Goal: Use online tool/utility: Utilize a website feature to perform a specific function

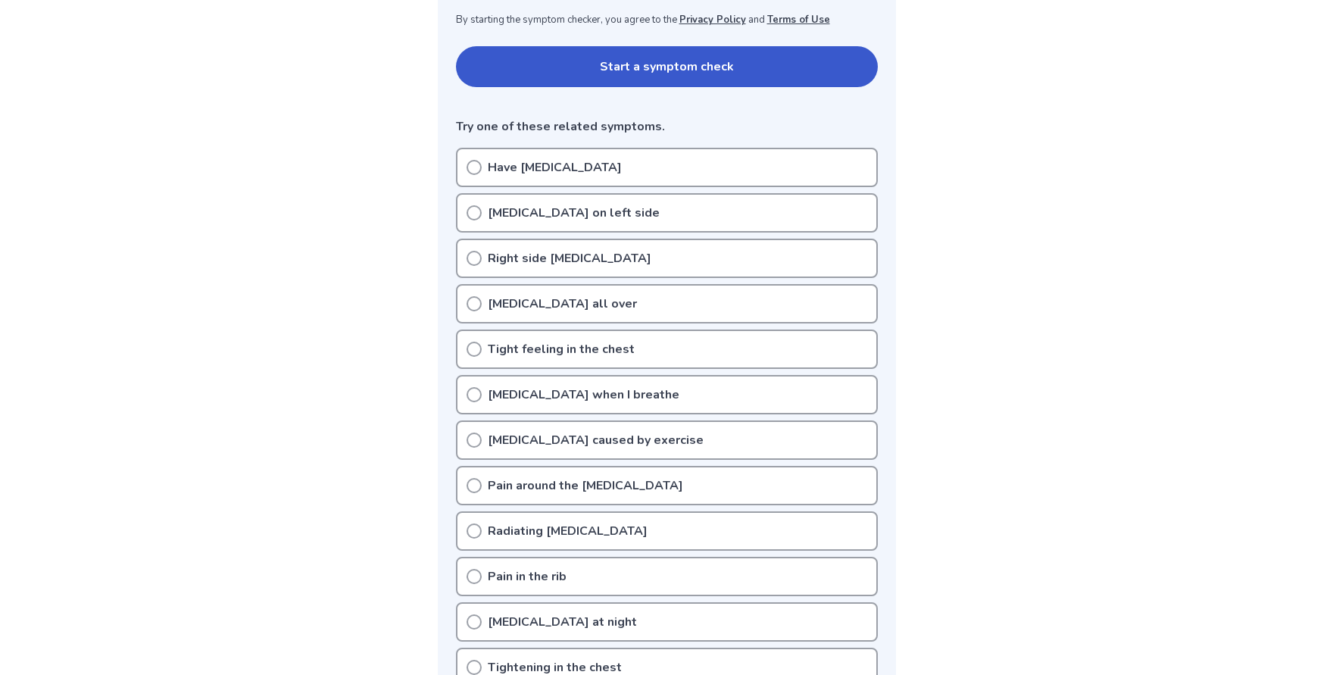
scroll to position [303, 0]
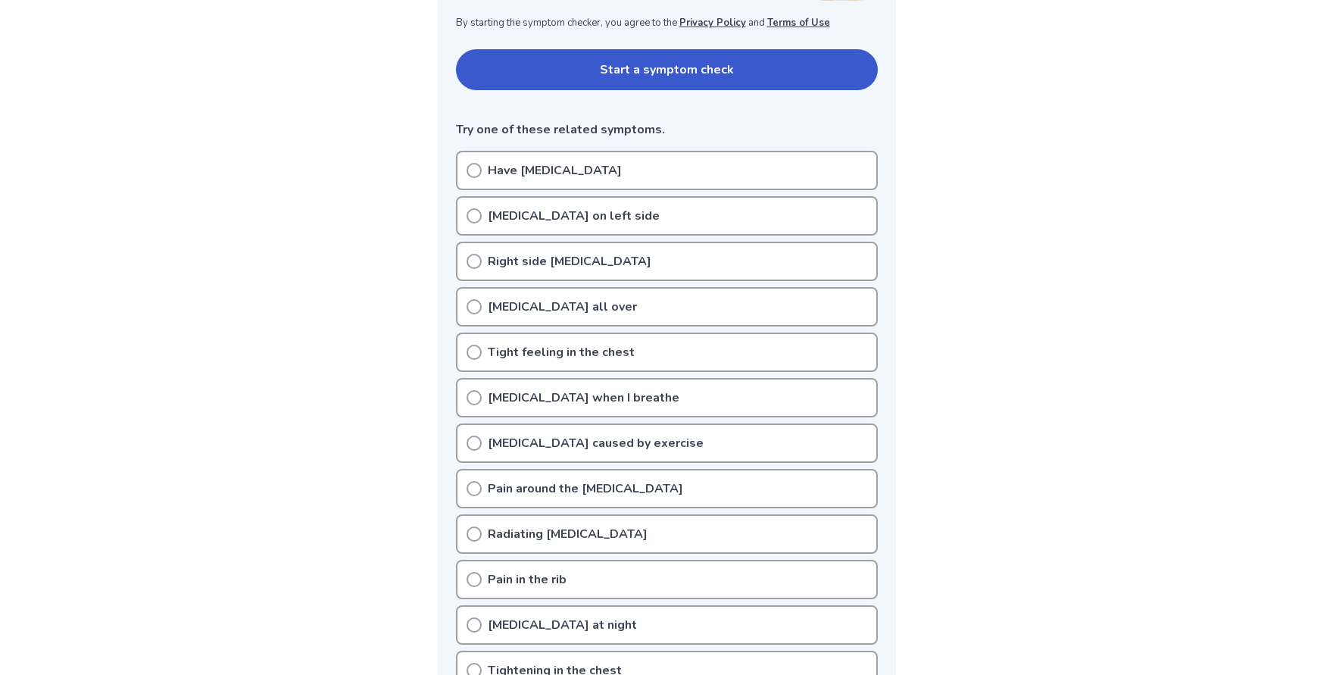
click at [530, 273] on div "Right side [MEDICAL_DATA]" at bounding box center [667, 261] width 422 height 39
click at [616, 87] on button "Start a symptom check" at bounding box center [667, 69] width 422 height 41
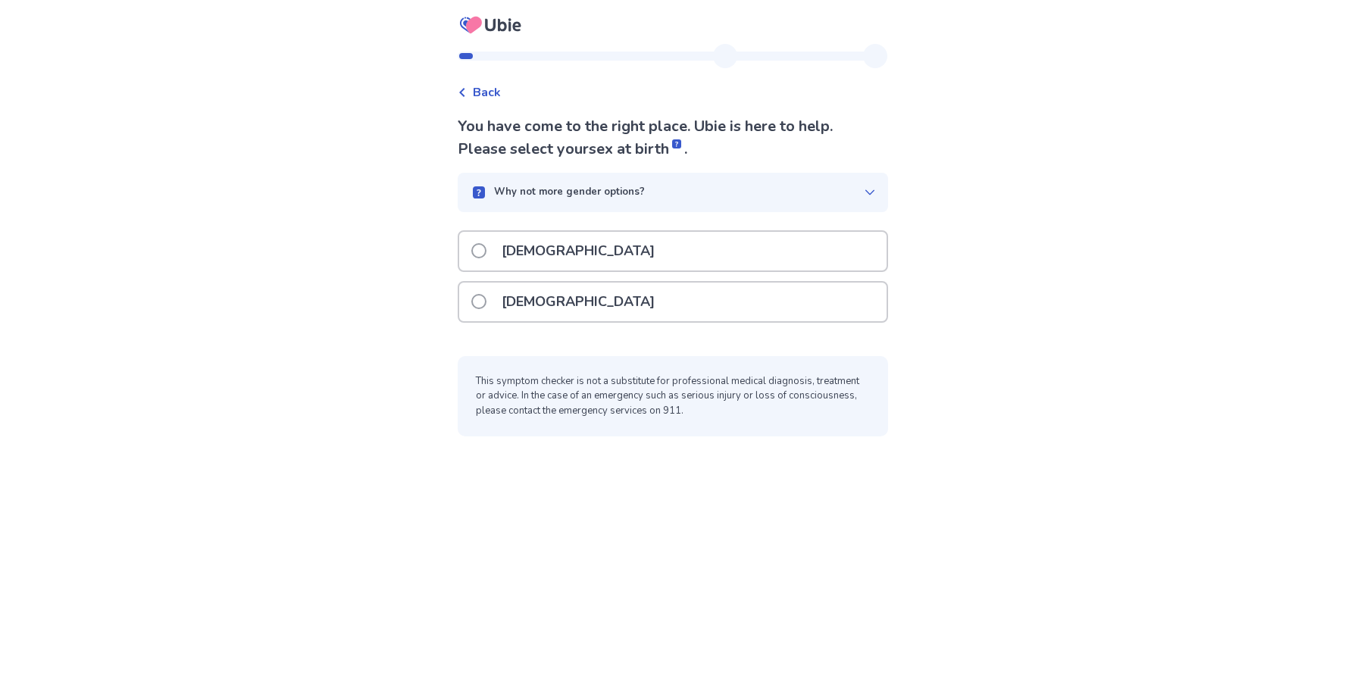
click at [582, 252] on div "Male" at bounding box center [672, 251] width 427 height 39
